Goal: Transaction & Acquisition: Purchase product/service

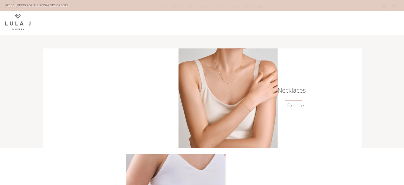
scroll to position [212, 0]
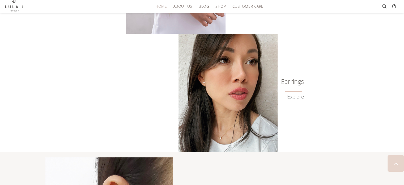
click at [288, 79] on h6 "Earrings" at bounding box center [290, 81] width 27 height 5
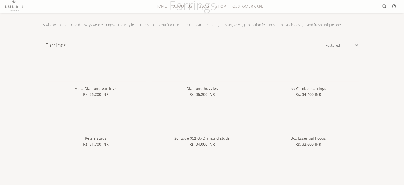
scroll to position [106, 0]
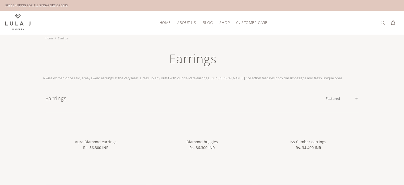
scroll to position [53, 0]
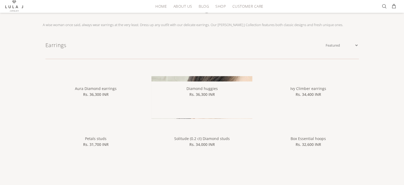
click at [199, 77] on img at bounding box center [201, 126] width 101 height 101
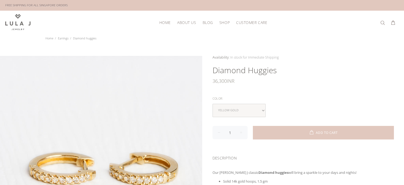
scroll to position [53, 0]
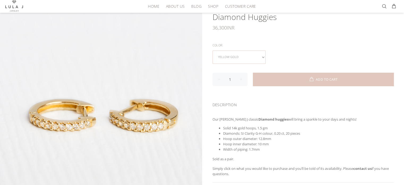
click at [250, 58] on select "yellow gold rose gold white gold" at bounding box center [238, 56] width 53 height 13
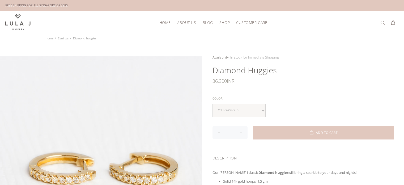
click at [166, 20] on span "HOME" at bounding box center [164, 22] width 11 height 4
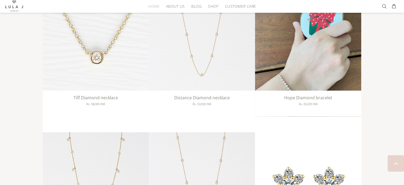
scroll to position [850, 0]
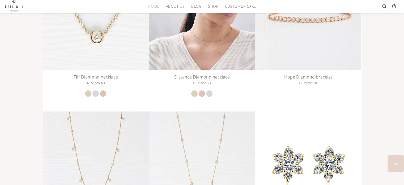
click at [238, 62] on img at bounding box center [202, 16] width 106 height 106
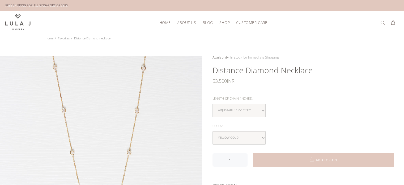
click at [164, 22] on span "HOME" at bounding box center [164, 22] width 11 height 4
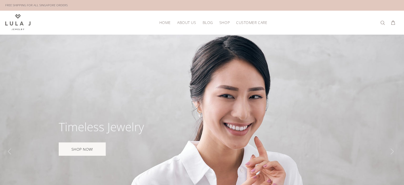
drag, startPoint x: 148, startPoint y: 128, endPoint x: 57, endPoint y: 125, distance: 90.3
click at [57, 125] on div at bounding box center [202, 151] width 404 height 233
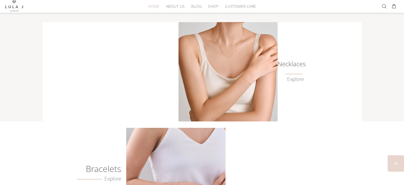
scroll to position [260, 0]
click at [222, 80] on img at bounding box center [227, 71] width 99 height 99
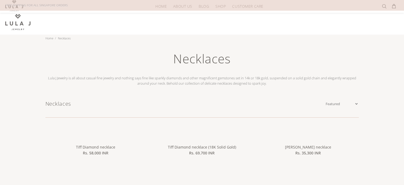
scroll to position [75, 0]
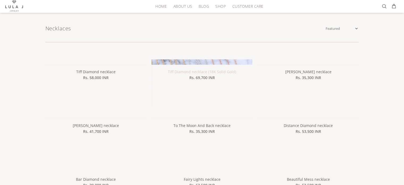
click at [193, 72] on link "Tiff Diamond necklace (18K Solid Gold)" at bounding box center [202, 71] width 68 height 5
